Goal: Task Accomplishment & Management: Use online tool/utility

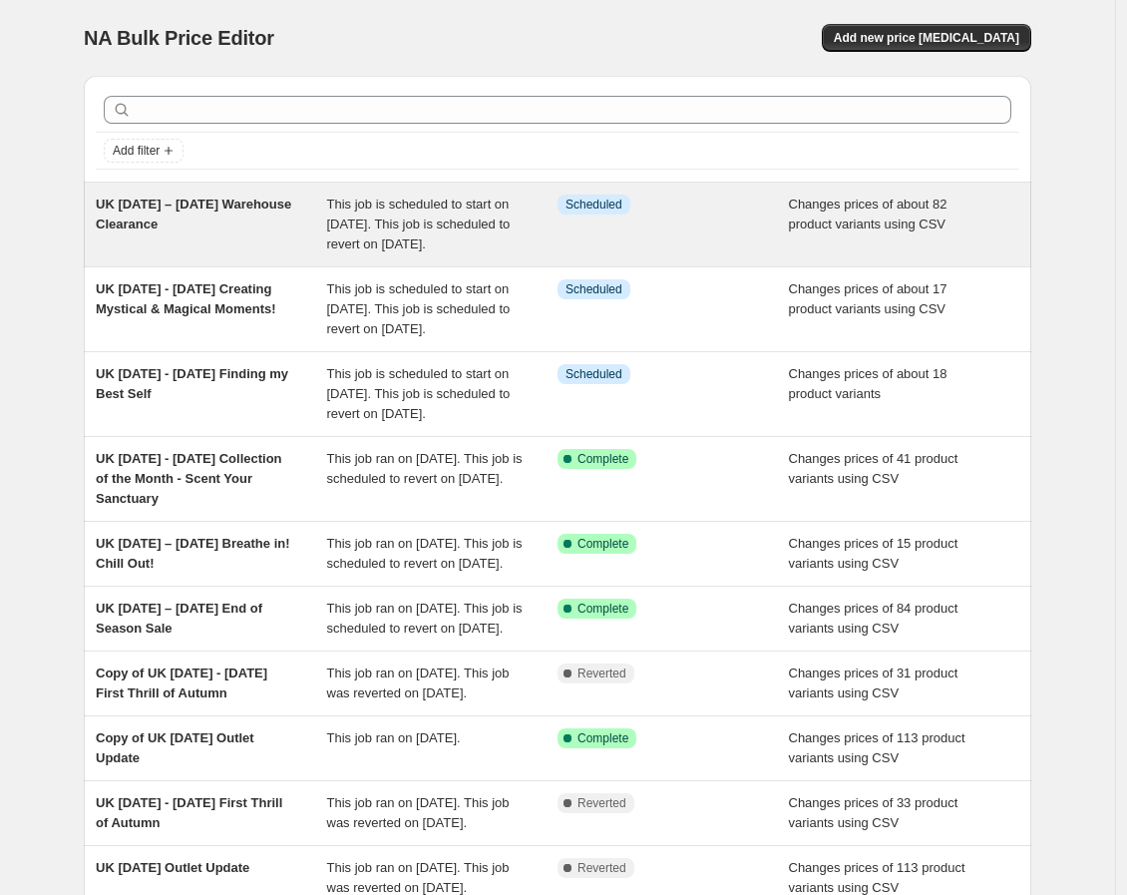
click at [222, 229] on span "UK [DATE] – [DATE] Warehouse Clearance" at bounding box center [194, 214] width 196 height 35
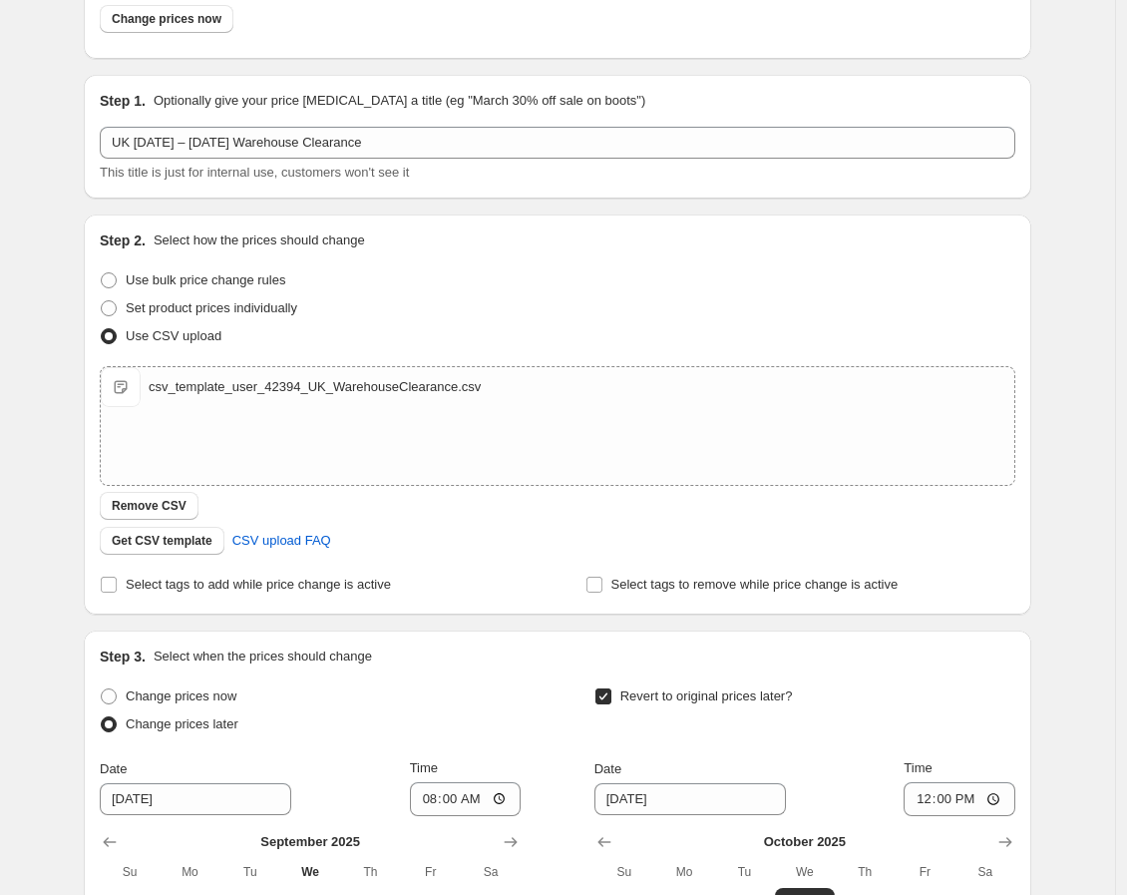
scroll to position [491, 0]
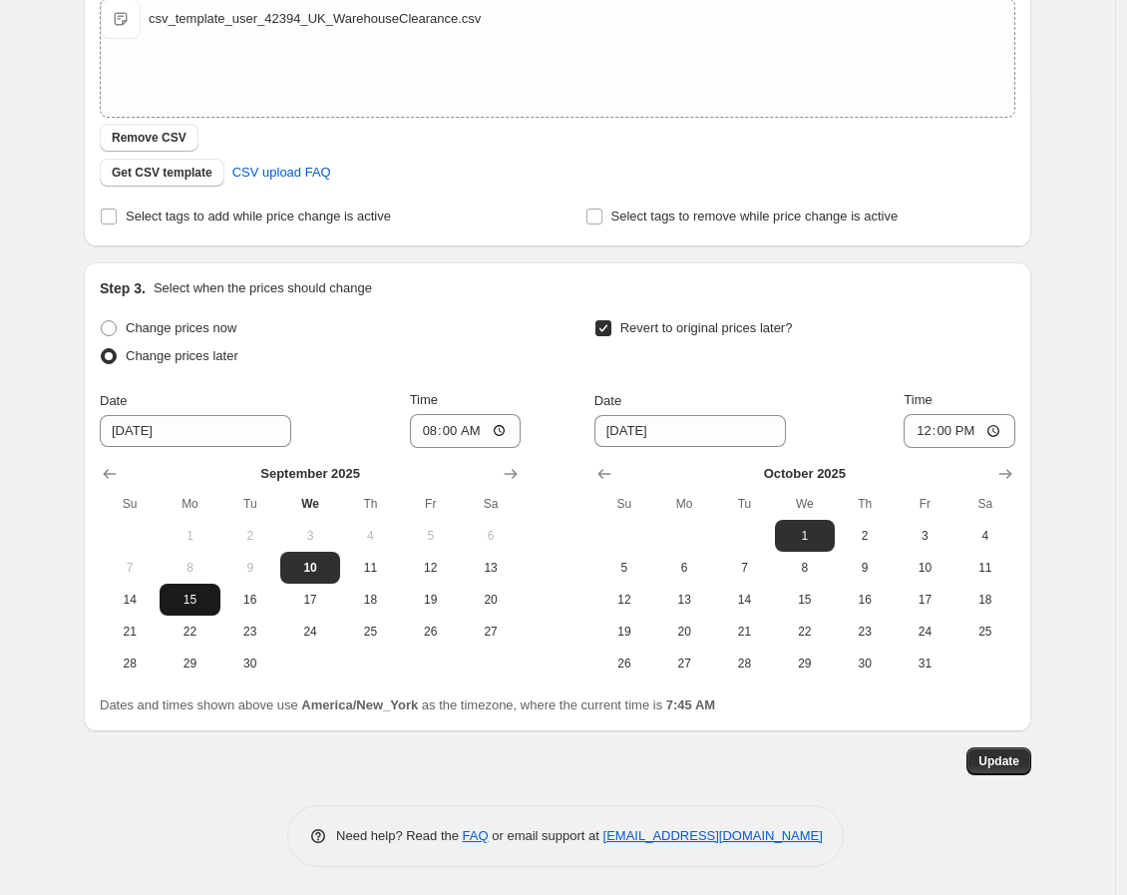
click at [194, 595] on span "15" at bounding box center [190, 600] width 44 height 16
type input "[DATE]"
click at [1019, 754] on span "Update" at bounding box center [999, 761] width 41 height 16
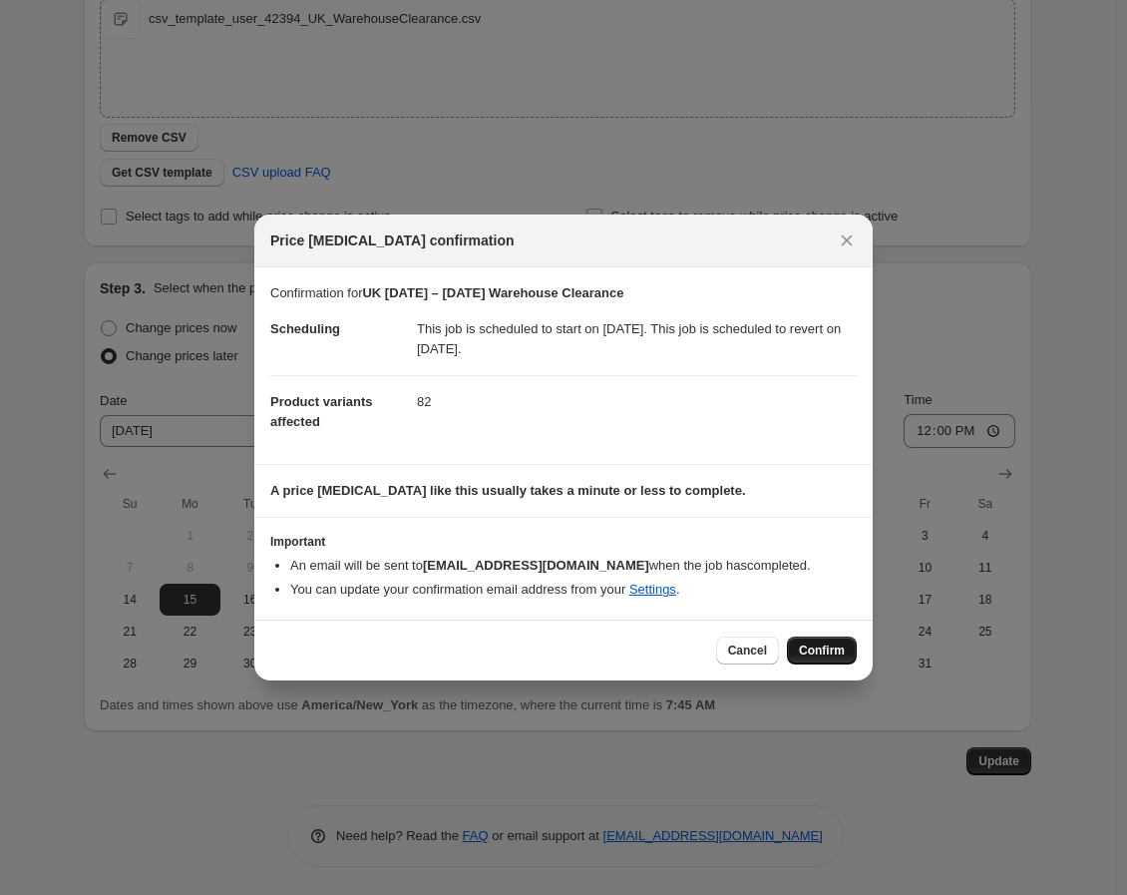
click at [835, 650] on span "Confirm" at bounding box center [822, 650] width 46 height 16
